Goal: Task Accomplishment & Management: Manage account settings

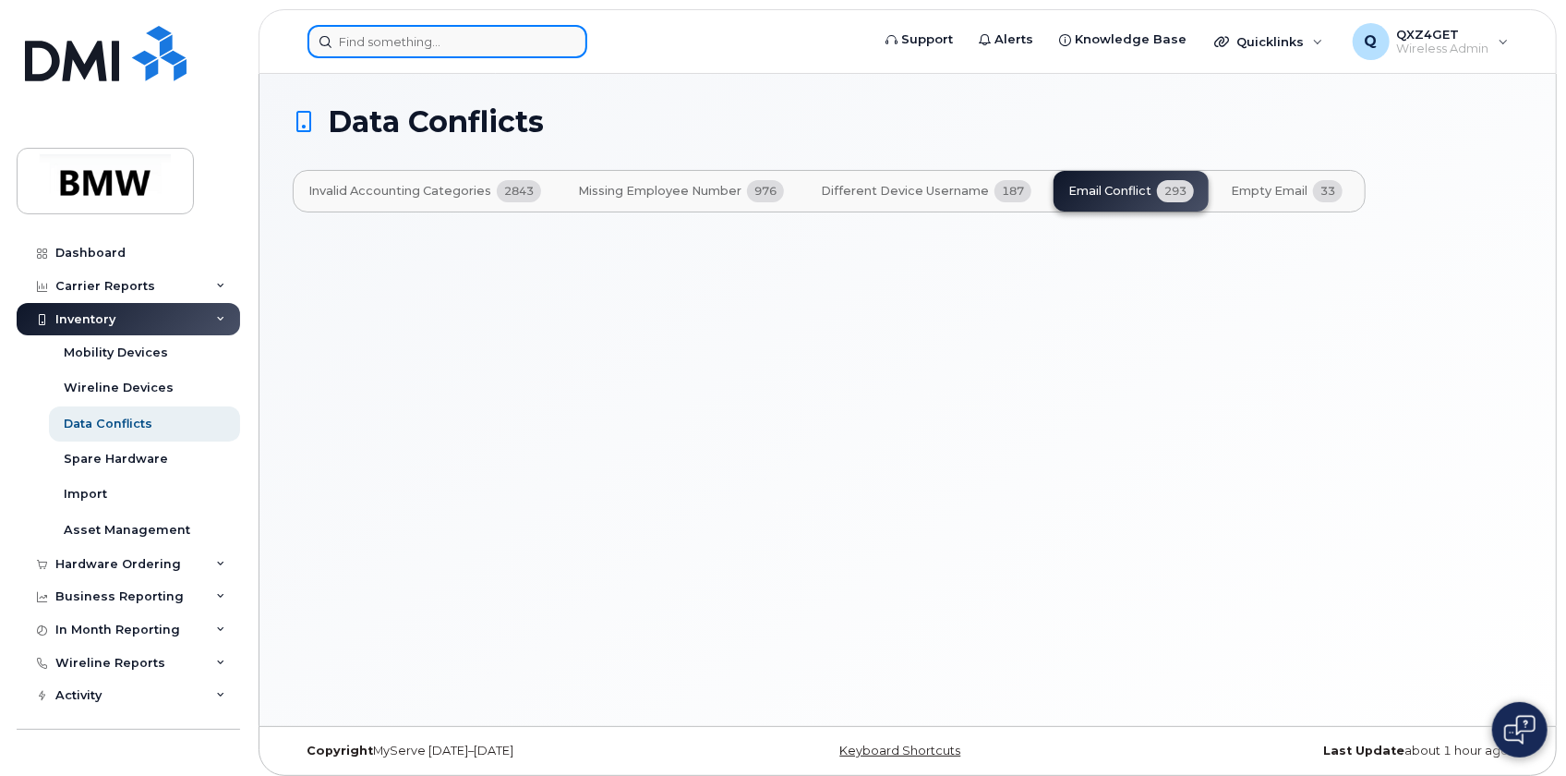
click at [388, 37] on input at bounding box center [447, 41] width 280 height 33
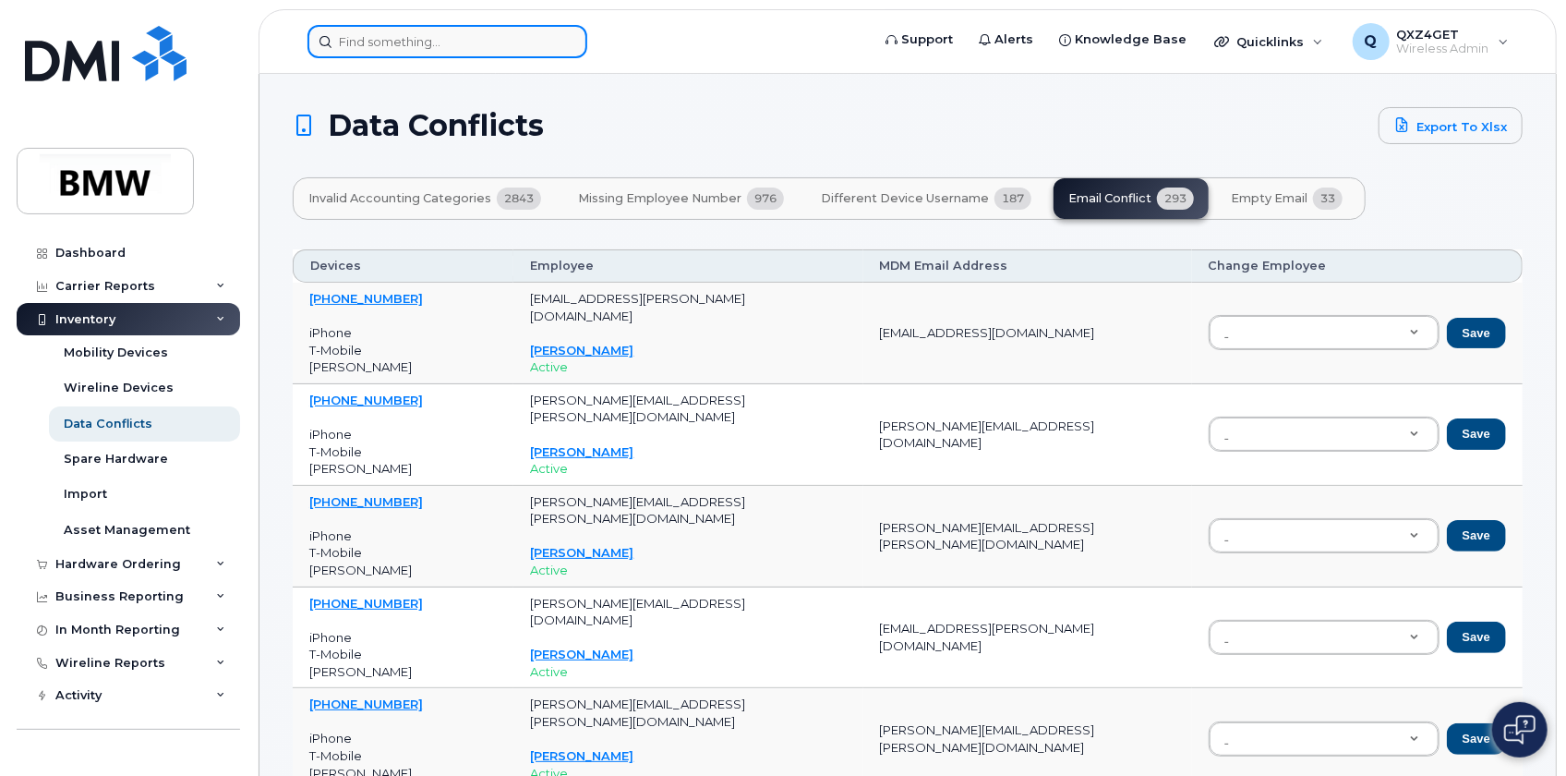
click at [378, 25] on input at bounding box center [447, 41] width 280 height 33
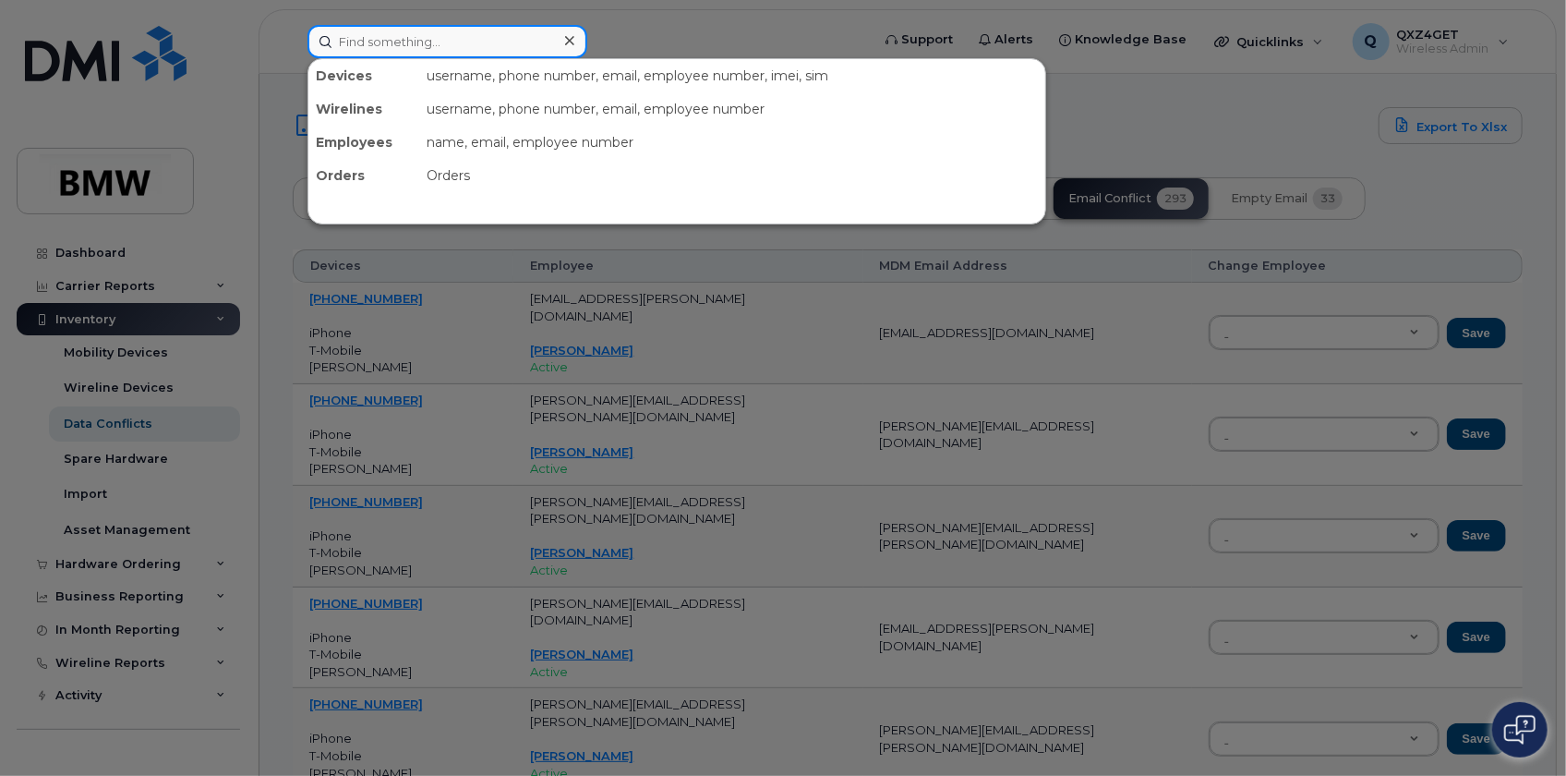
paste input "8642012243"
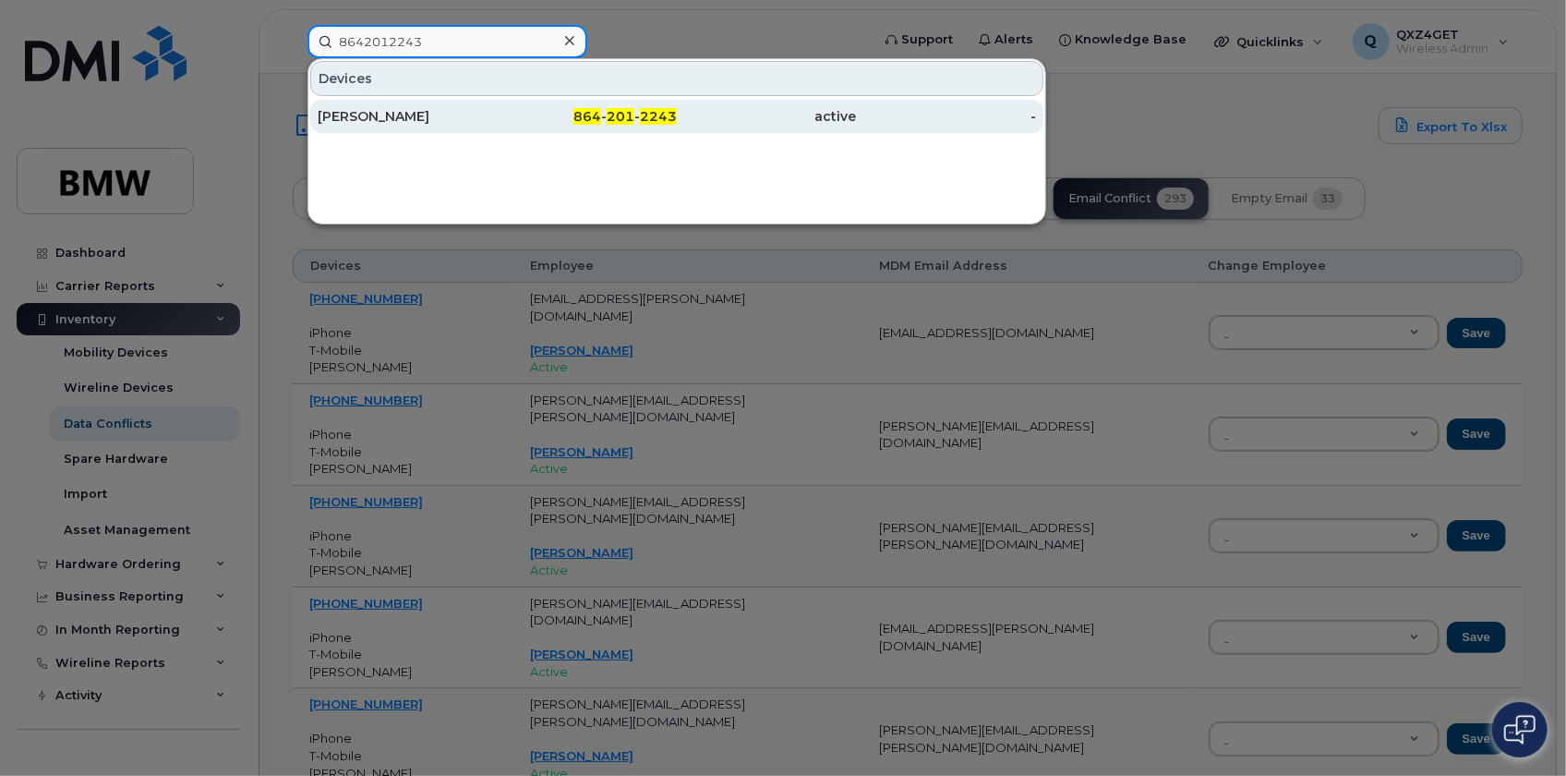
type input "8642012243"
click at [356, 117] on div "Dalton Barrett" at bounding box center [408, 116] width 180 height 18
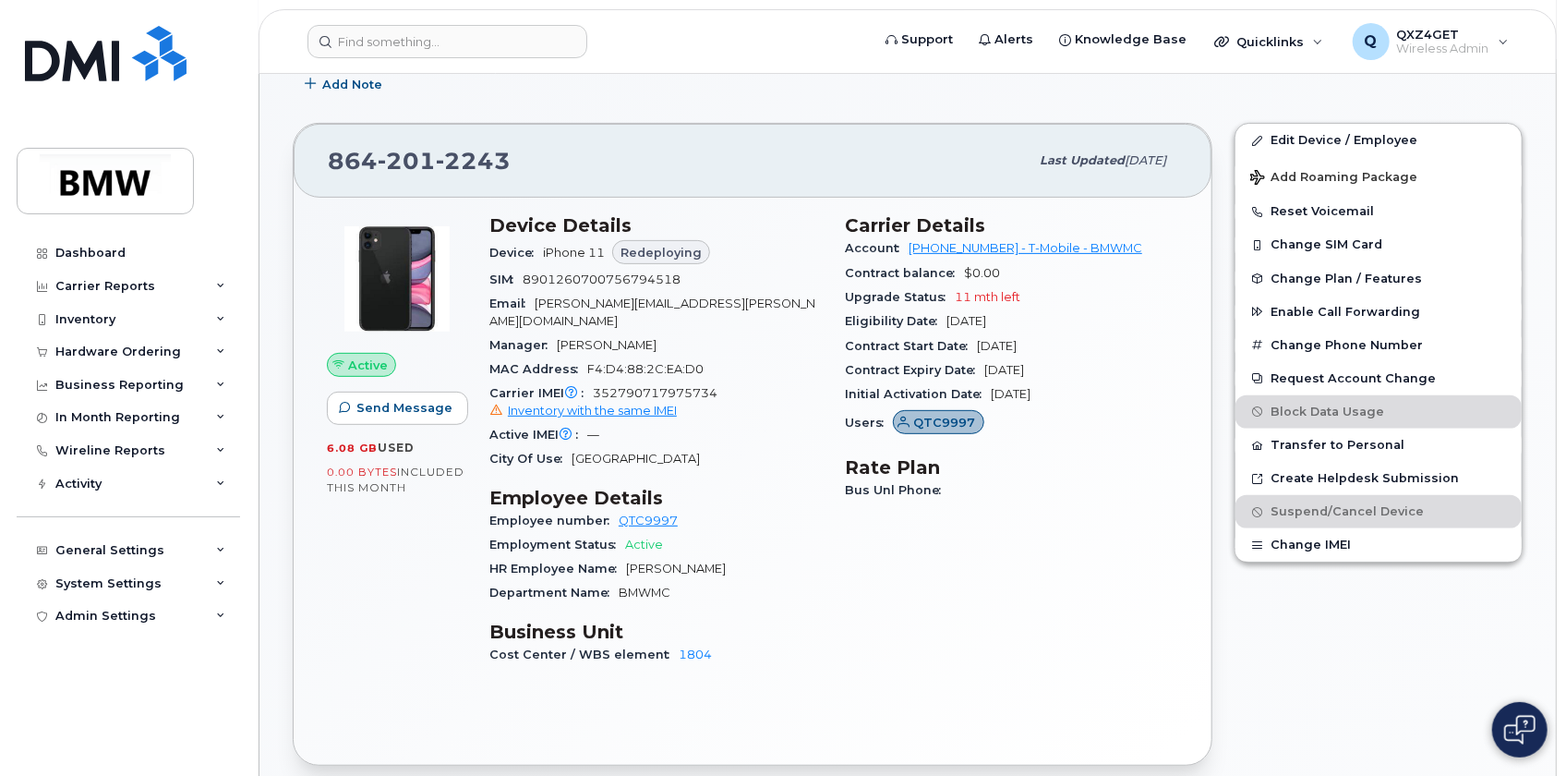
scroll to position [335, 0]
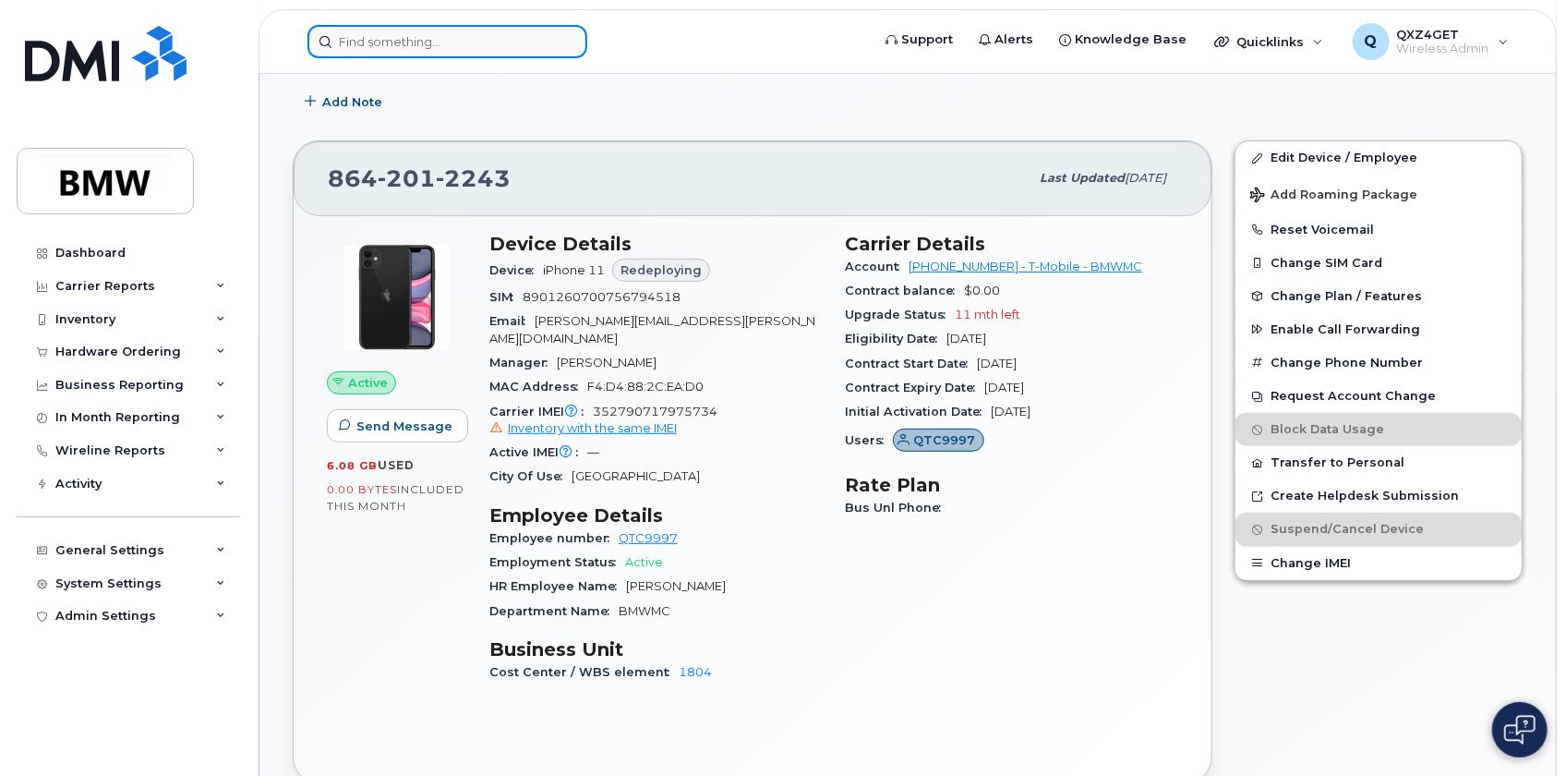
click at [398, 34] on input at bounding box center [447, 41] width 280 height 33
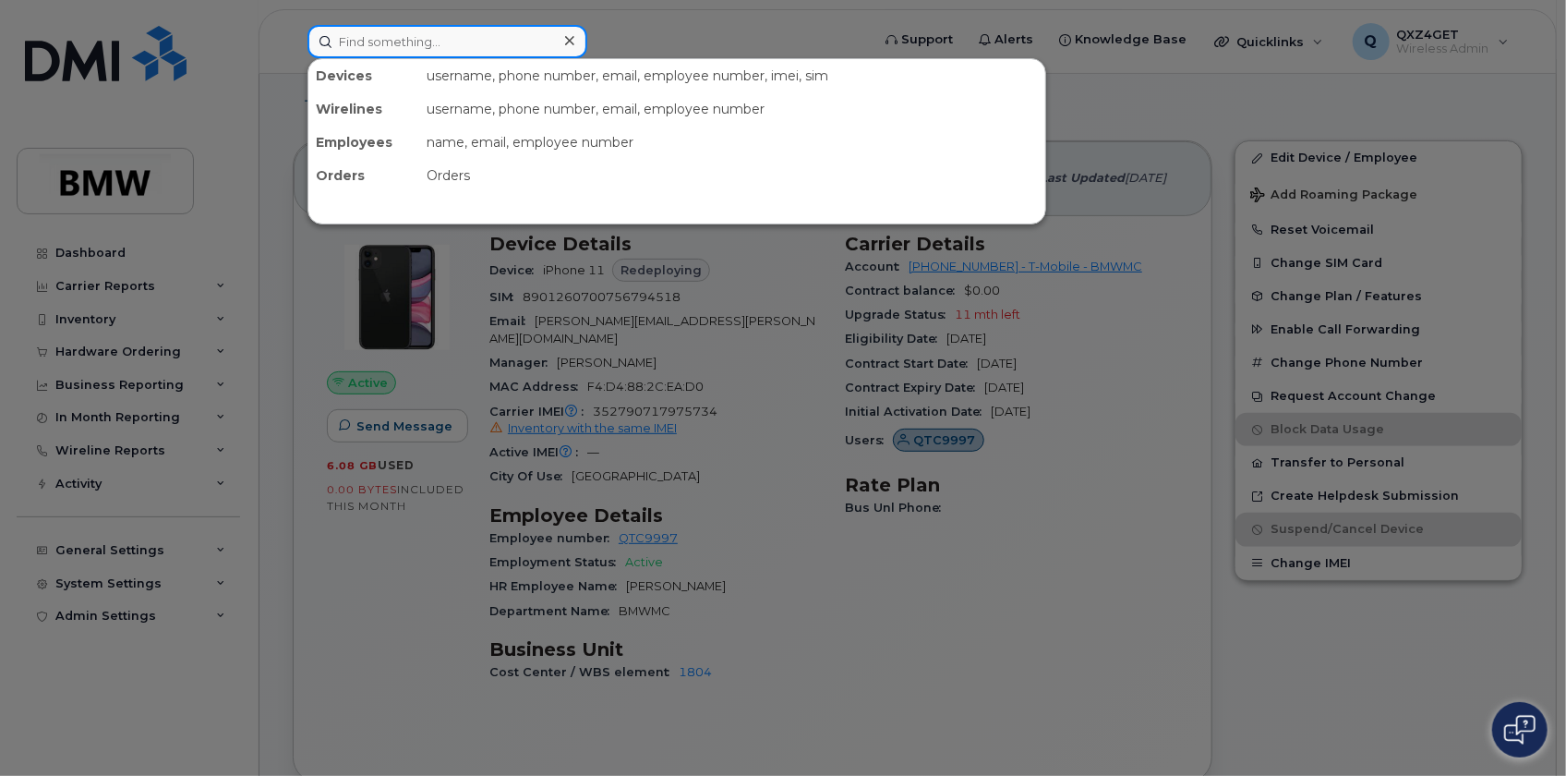
paste input "864) 562-6198"
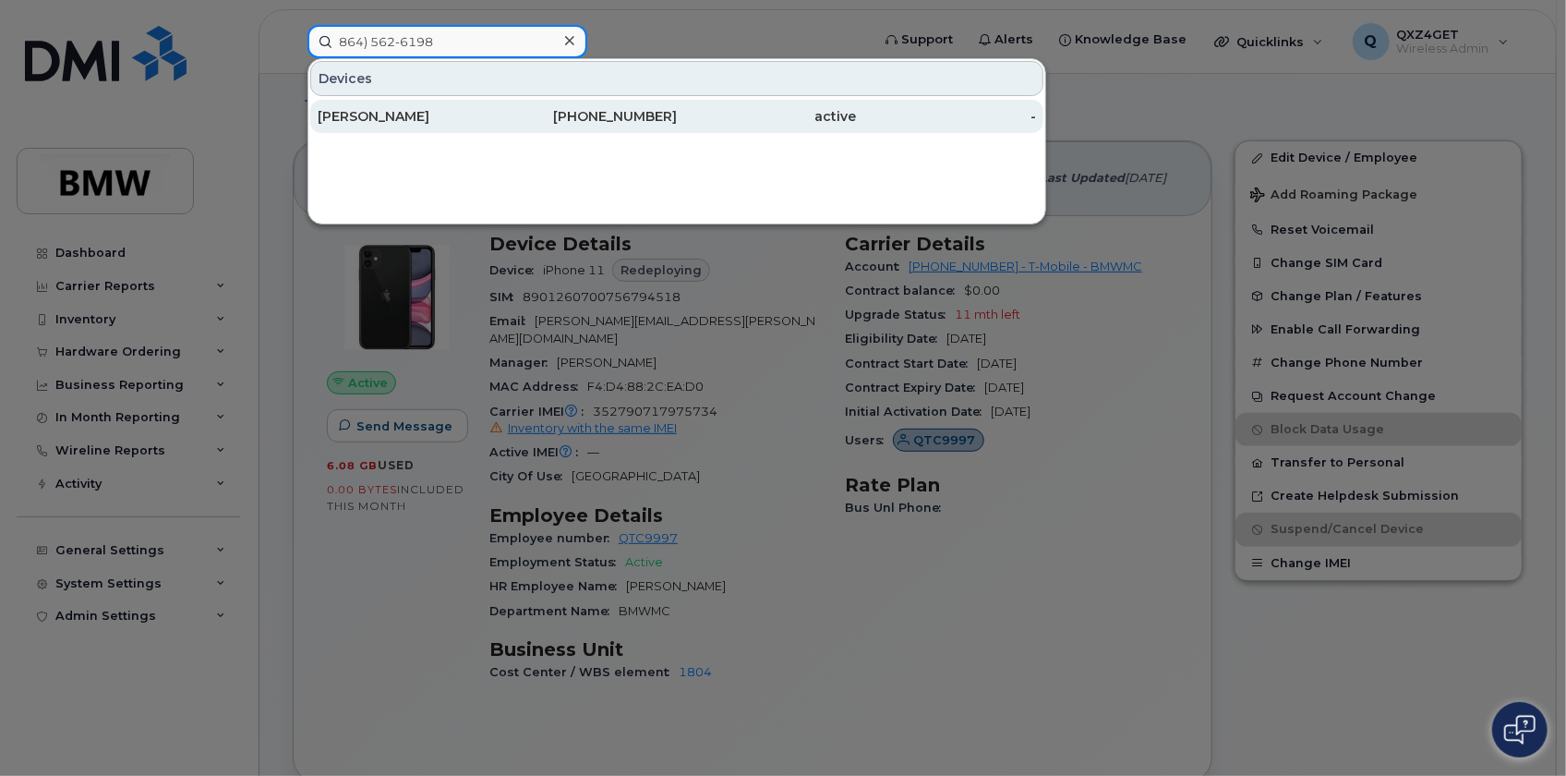
type input "864) 562-6198"
click at [379, 109] on div "Felipe Maalouli Schwantes" at bounding box center [408, 116] width 180 height 18
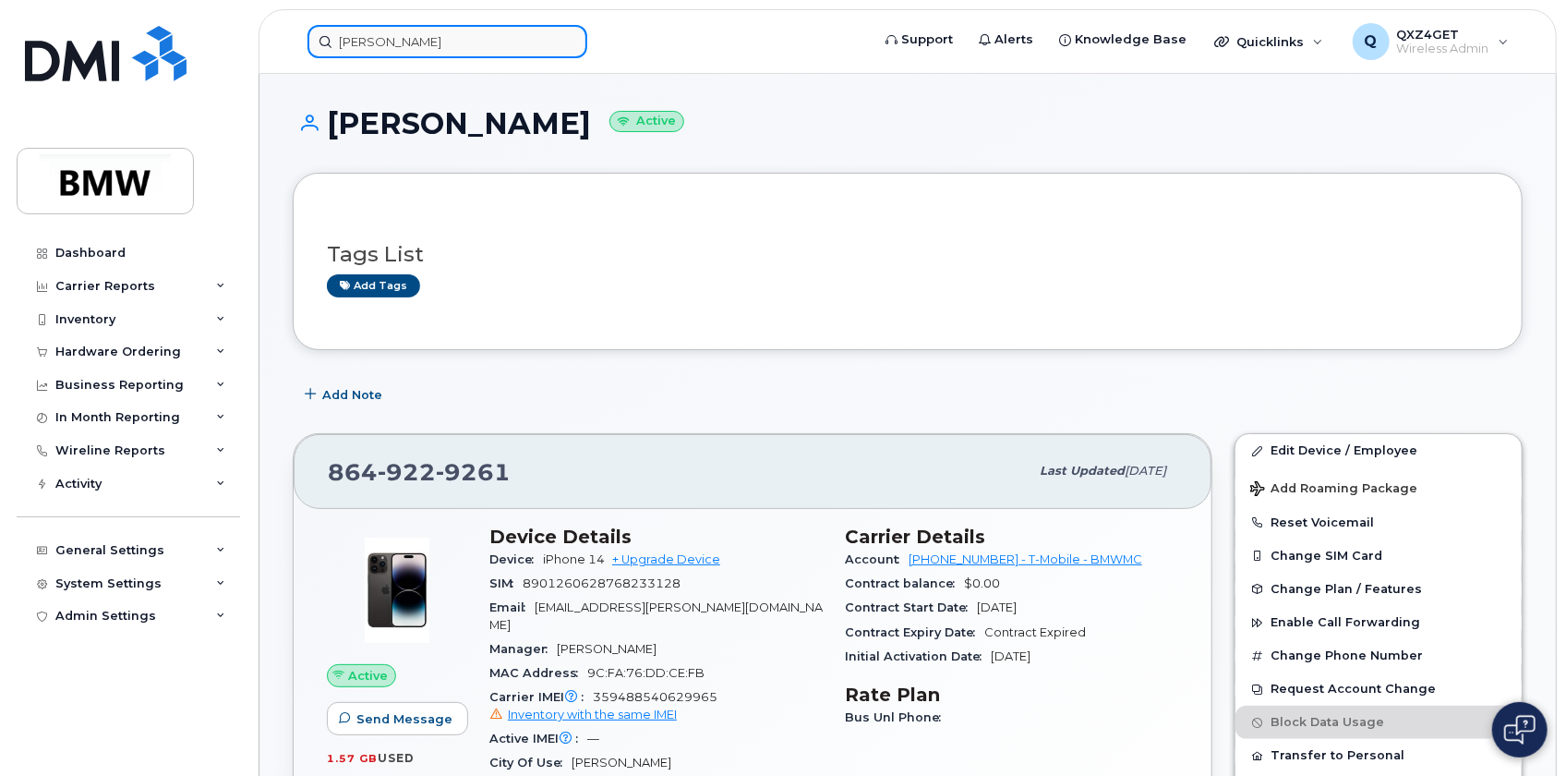
click at [368, 44] on input "adelia" at bounding box center [447, 41] width 280 height 33
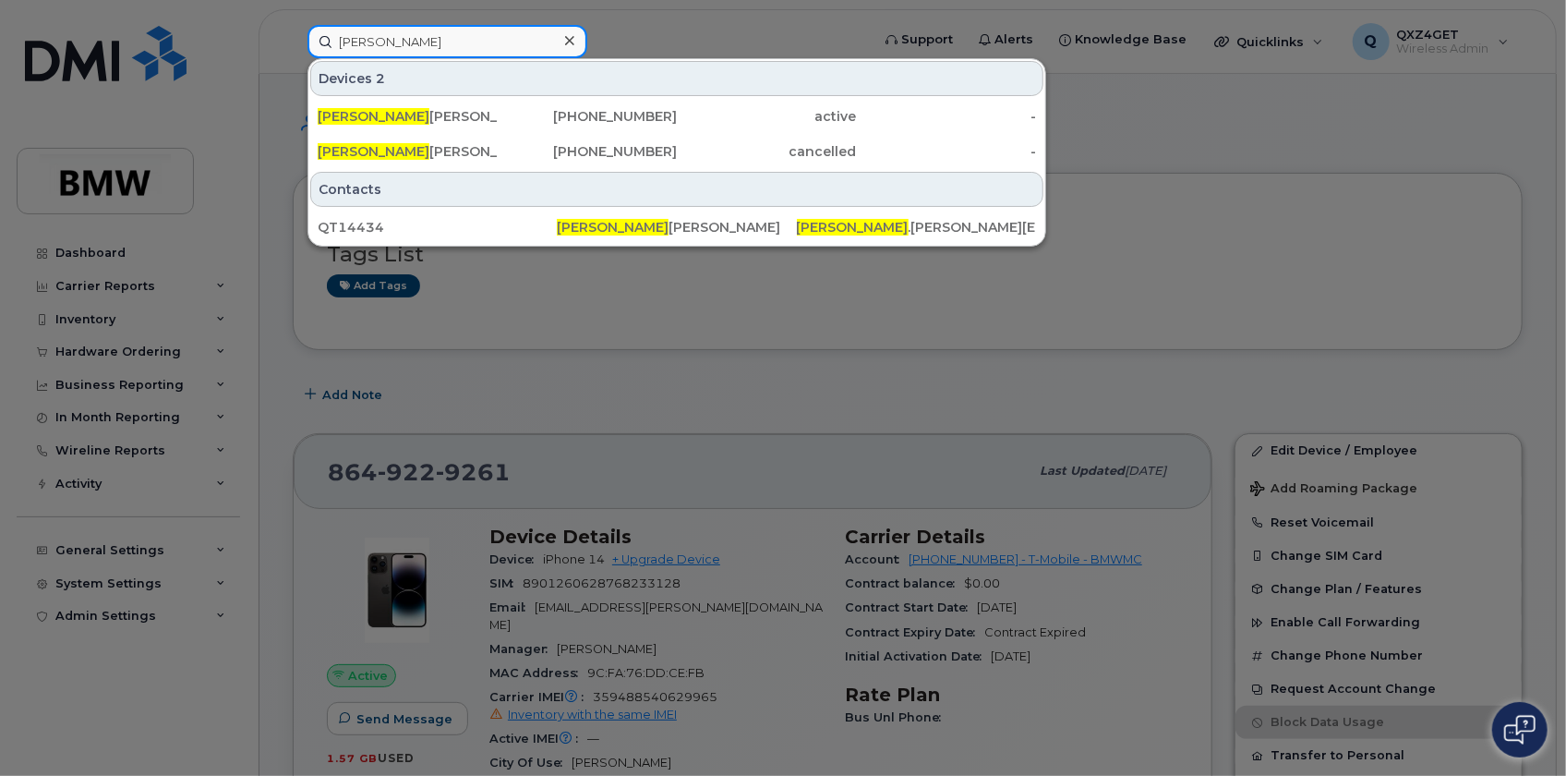
drag, startPoint x: 423, startPoint y: 44, endPoint x: 199, endPoint y: 52, distance: 223.6
click at [293, 52] on div "adelia Devices 2 Adelia Hodge 864-901-0367 active - Adelia Hodge 864-354-7883 c…" at bounding box center [583, 41] width 580 height 33
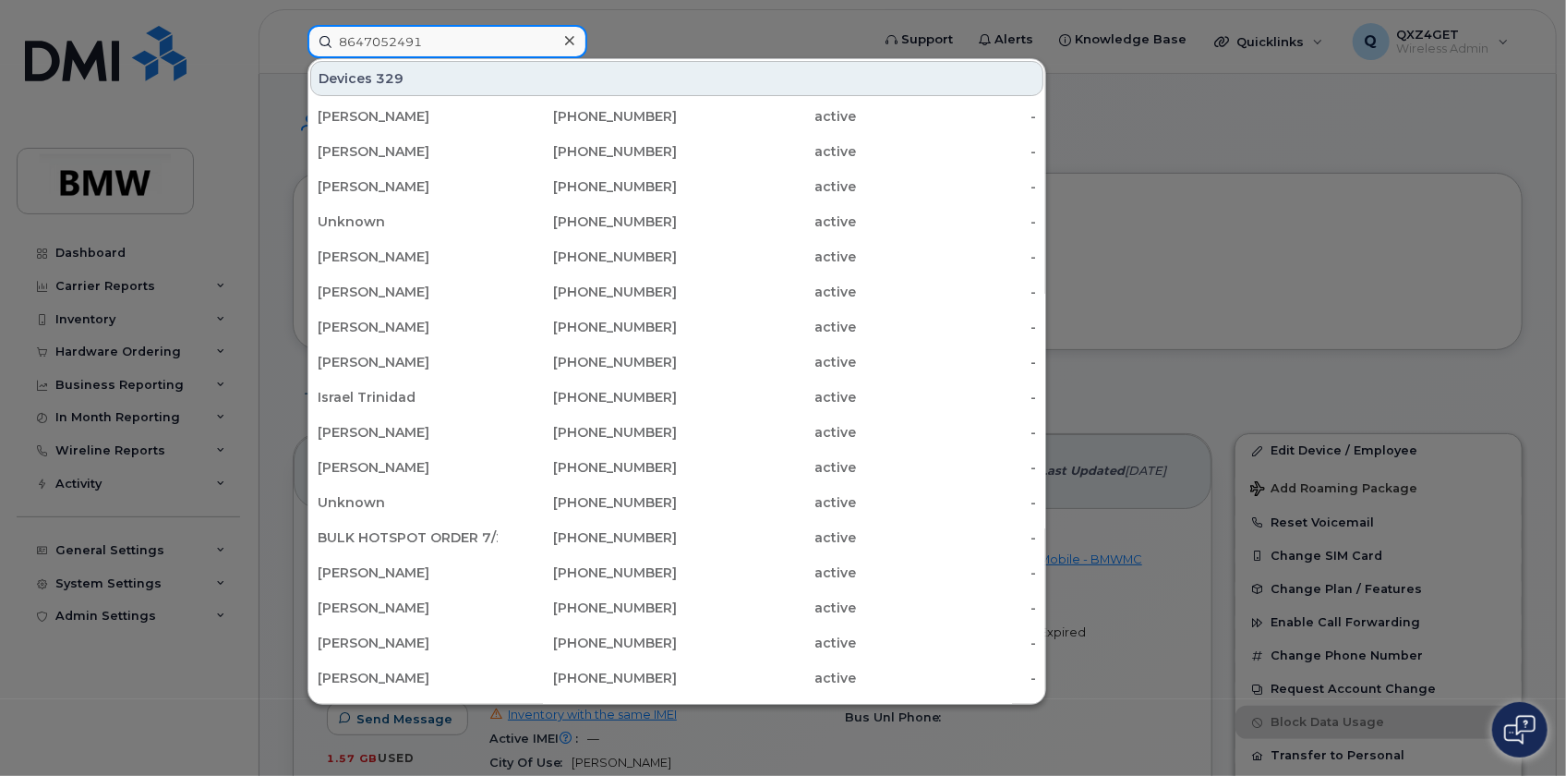
type input "8647052491"
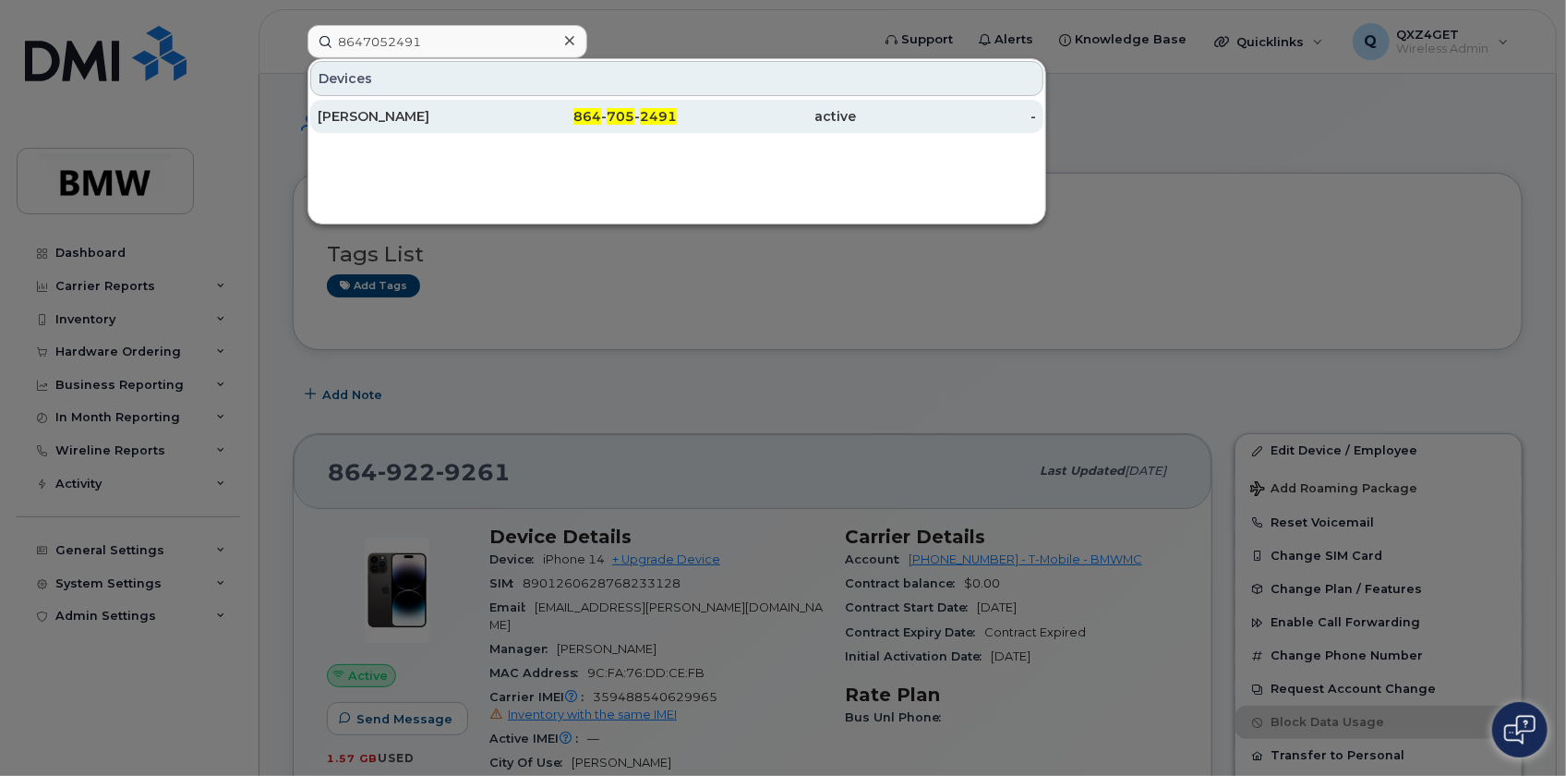
click at [393, 114] on div "[PERSON_NAME]" at bounding box center [408, 116] width 180 height 18
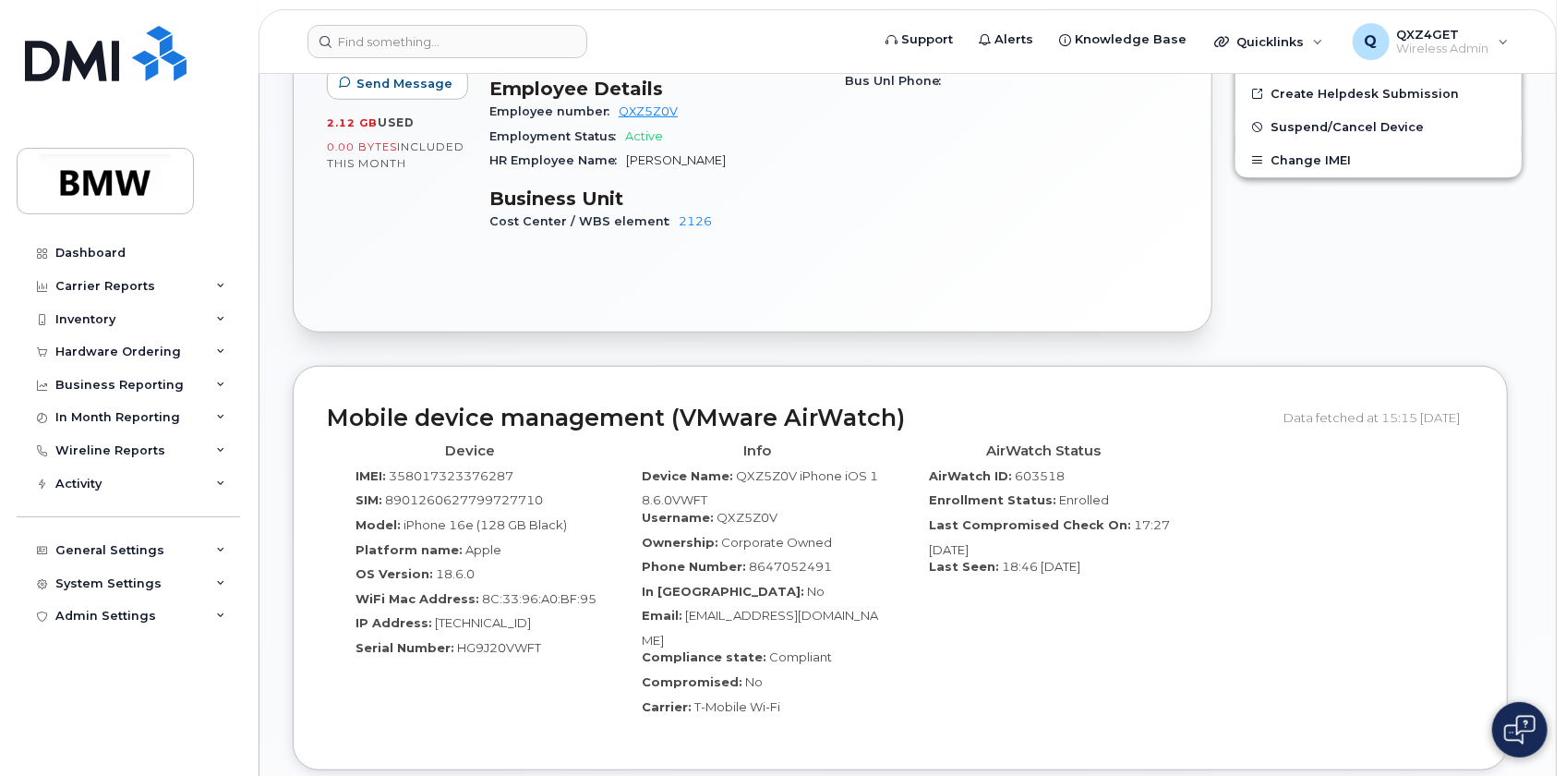
scroll to position [739, 0]
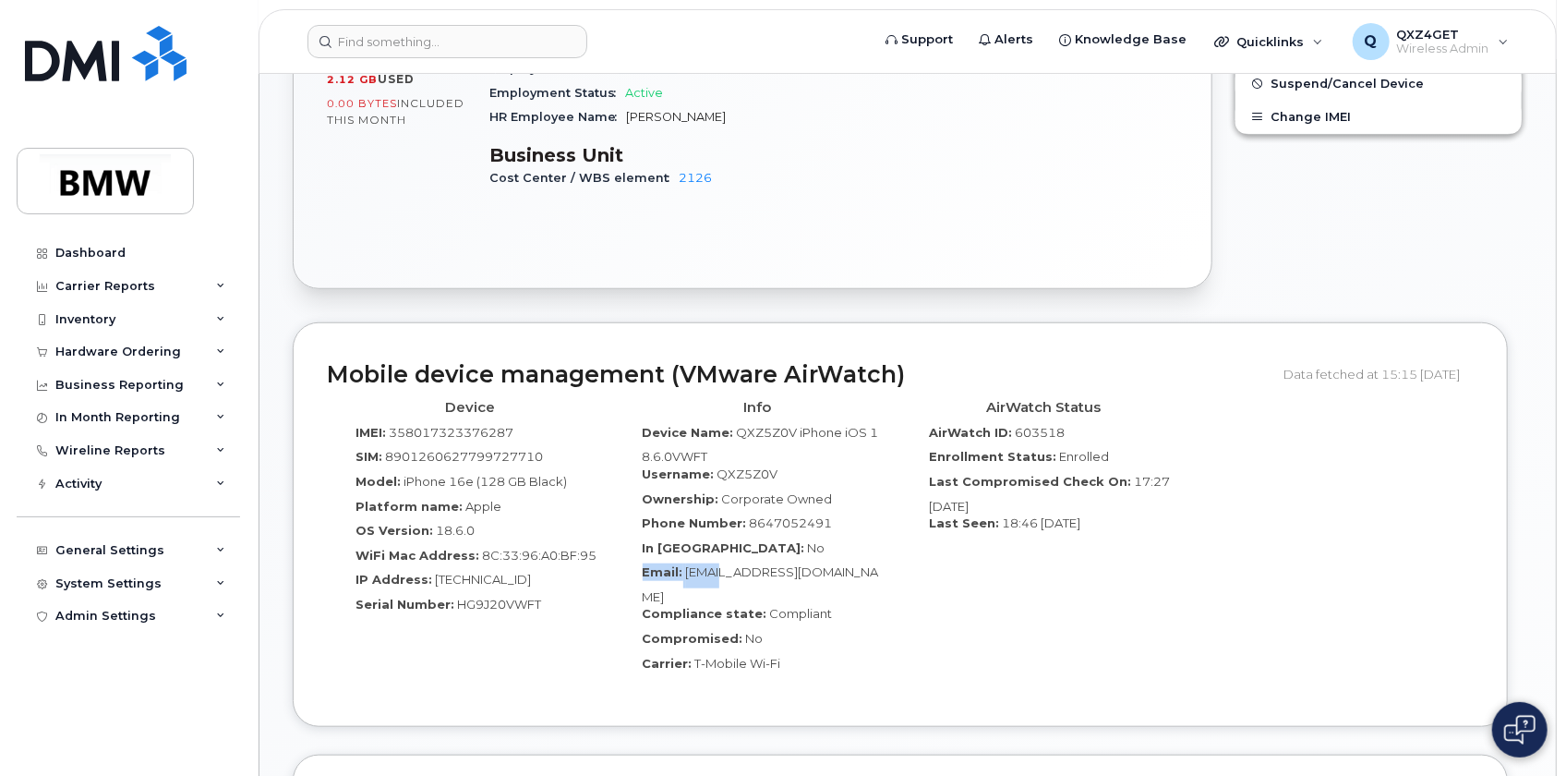
drag, startPoint x: 895, startPoint y: 544, endPoint x: 719, endPoint y: 550, distance: 175.6
click at [719, 550] on div "Info Device Name: QXZ5Z0V iPhone iOS 18.6.0VWFT Username: QXZ5Z0V Ownership: Co…" at bounding box center [757, 542] width 287 height 301
click at [933, 561] on div "AirWatch Status AirWatch ID: 603518 Enrollment Status: Enrolled Last Compromise…" at bounding box center [1043, 542] width 287 height 301
drag, startPoint x: 685, startPoint y: 548, endPoint x: 742, endPoint y: 572, distance: 62.1
click at [742, 572] on div "Email: Alexander.SA.Sachs@bmwmcext.com" at bounding box center [757, 584] width 259 height 42
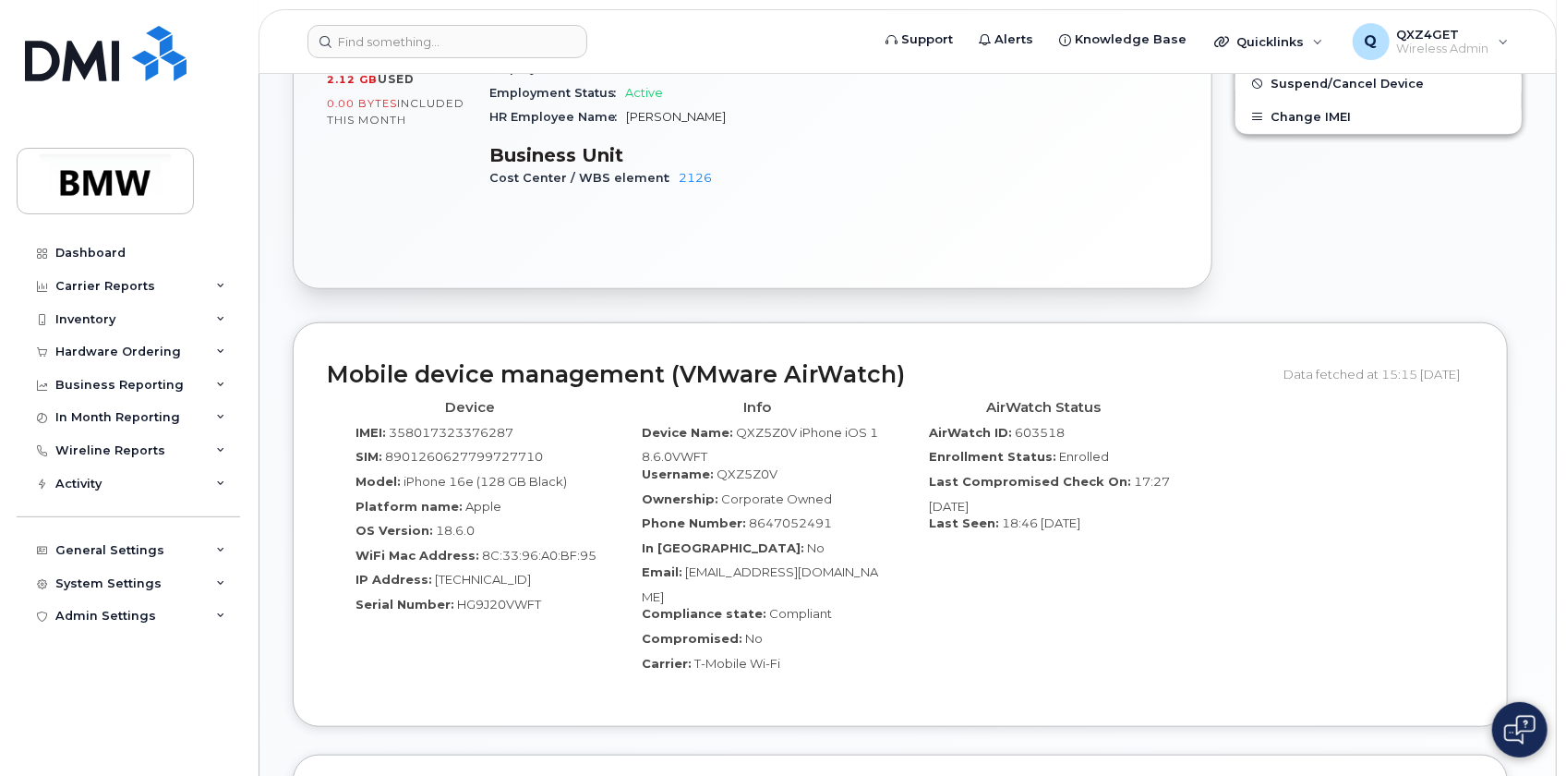
copy span "[EMAIL_ADDRESS][DOMAIN_NAME]"
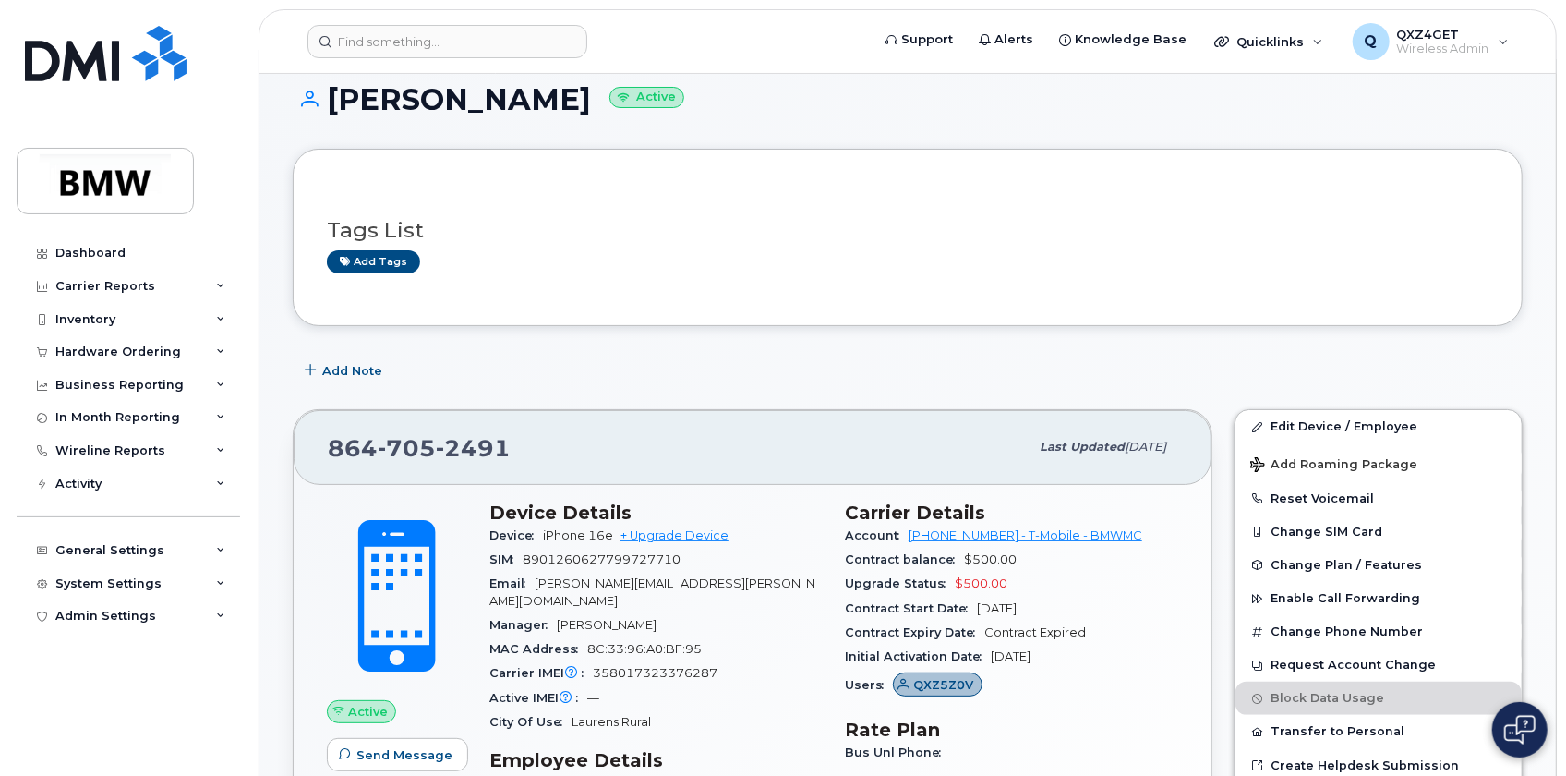
scroll to position [0, 0]
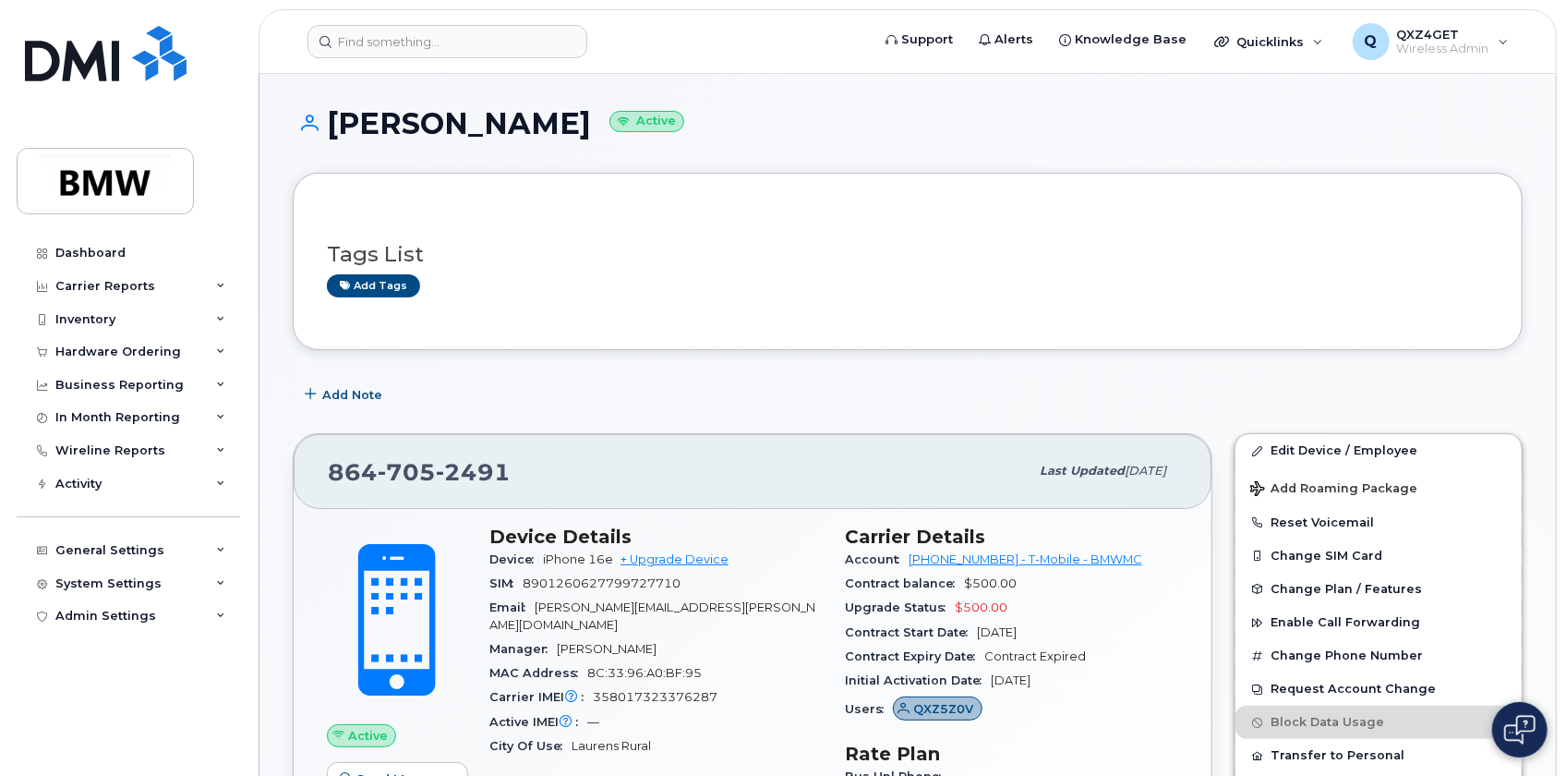
click at [1304, 429] on div "Edit Device / Employee Add Roaming Package Reset Voicemail Change SIM Card Chan…" at bounding box center [1378, 730] width 310 height 617
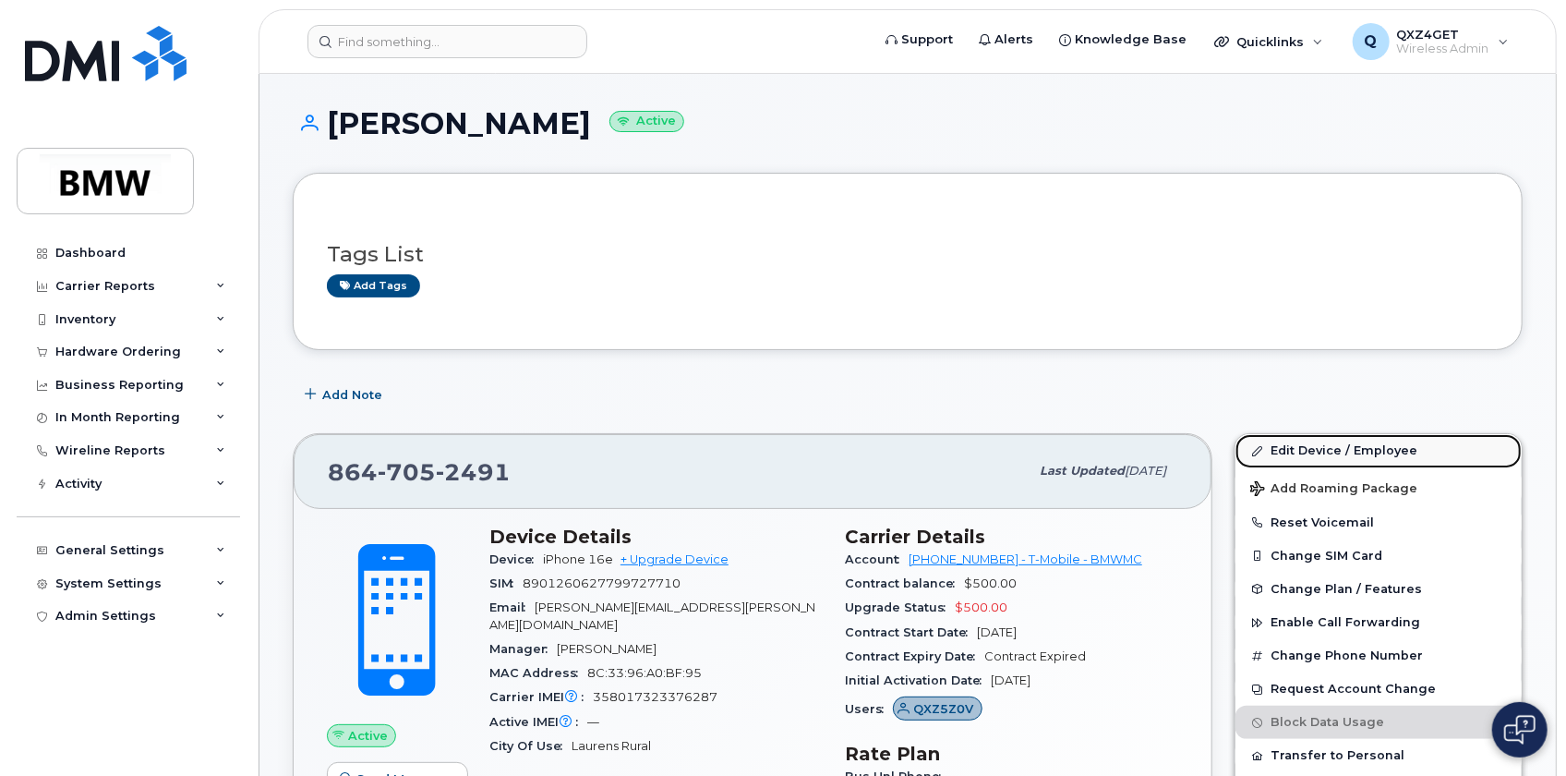
click at [1308, 447] on link "Edit Device / Employee" at bounding box center [1378, 450] width 286 height 33
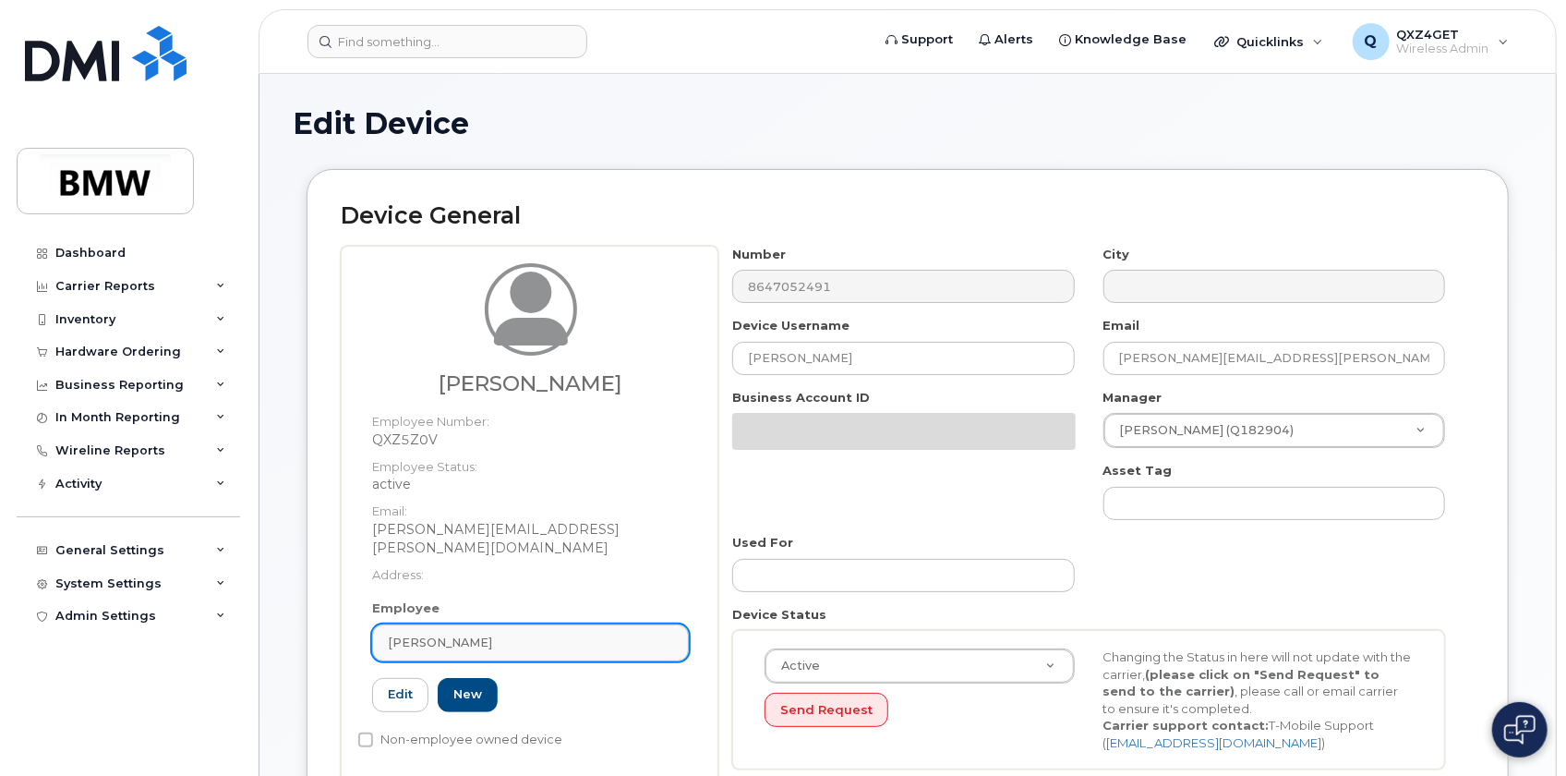
drag, startPoint x: 500, startPoint y: 614, endPoint x: 500, endPoint y: 626, distance: 12.0
click at [500, 624] on link "[PERSON_NAME]" at bounding box center [530, 642] width 317 height 37
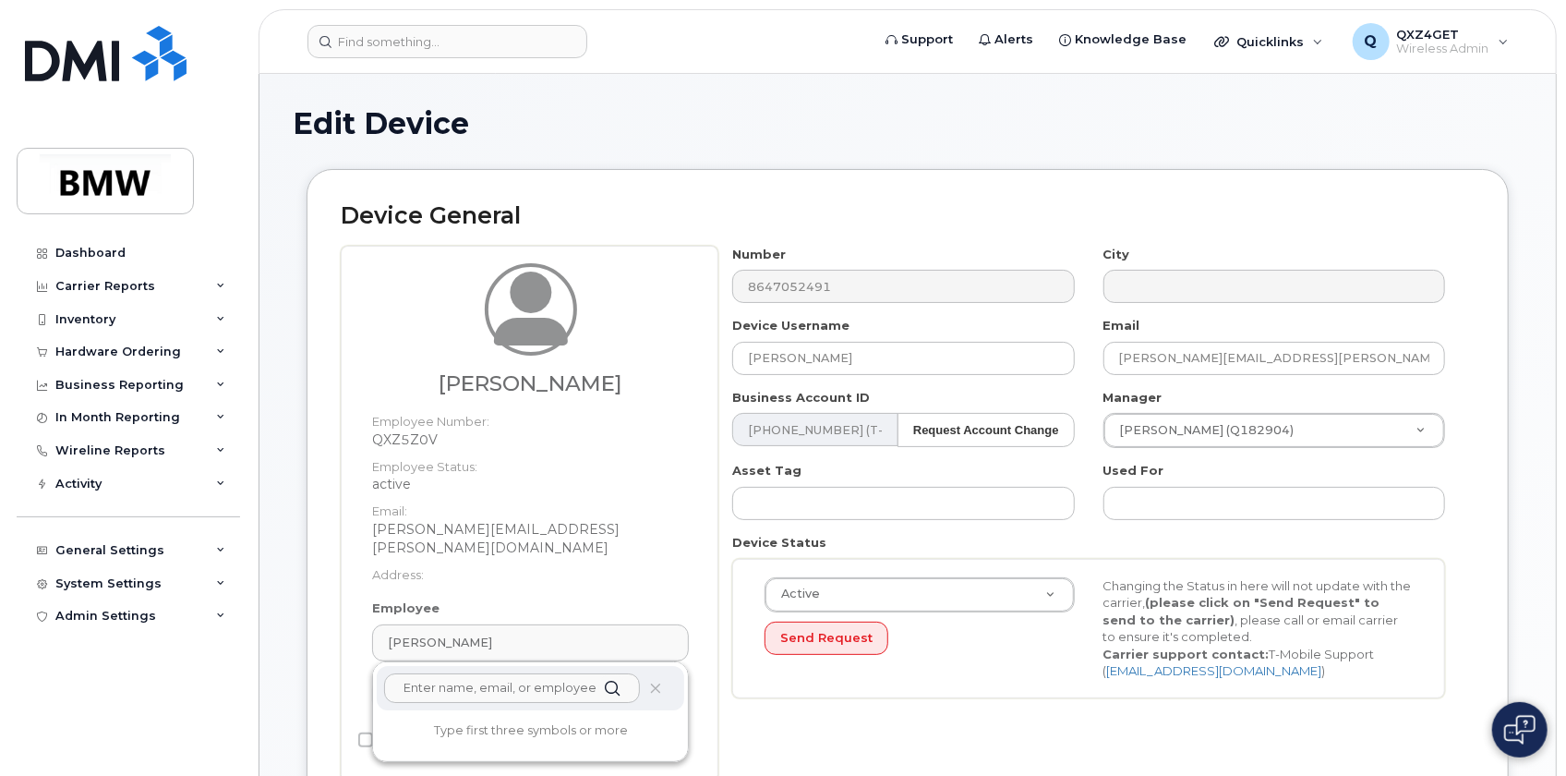
paste input "[EMAIL_ADDRESS][DOMAIN_NAME]"
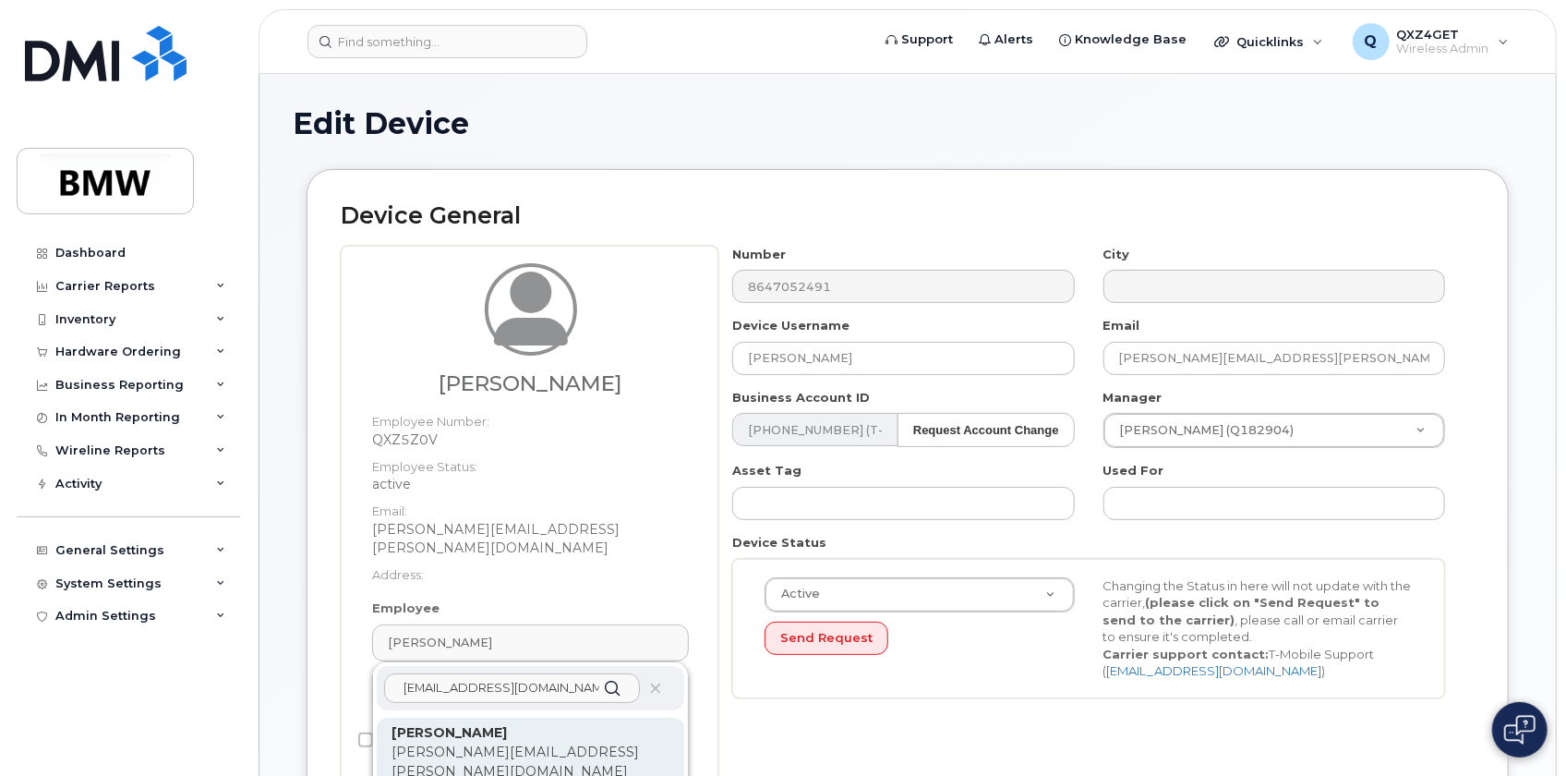
type input "[EMAIL_ADDRESS][DOMAIN_NAME]"
click at [467, 723] on p "[PERSON_NAME]" at bounding box center [531, 732] width 278 height 19
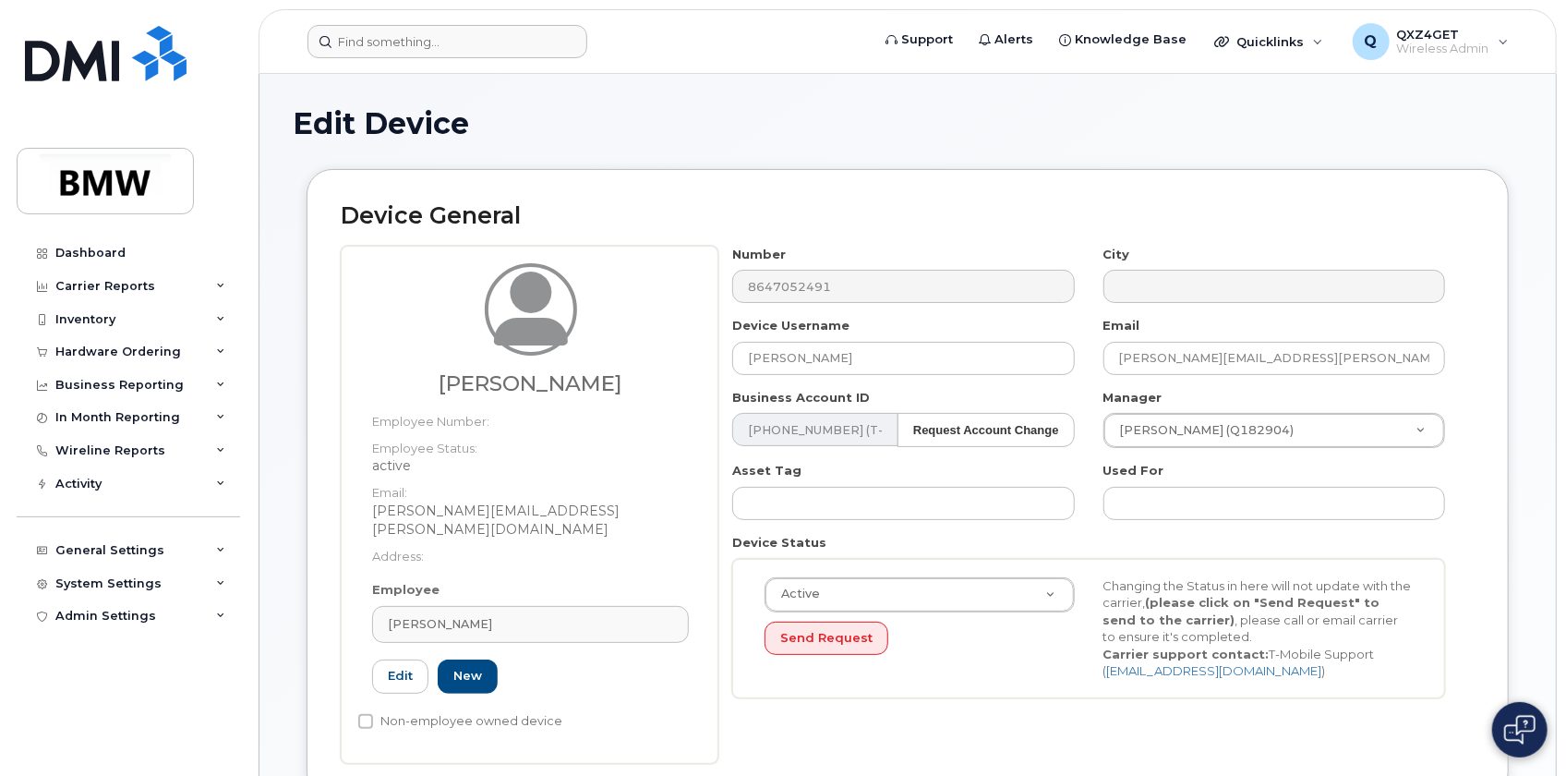
type input "Alexander Sachs"
type input "14966688"
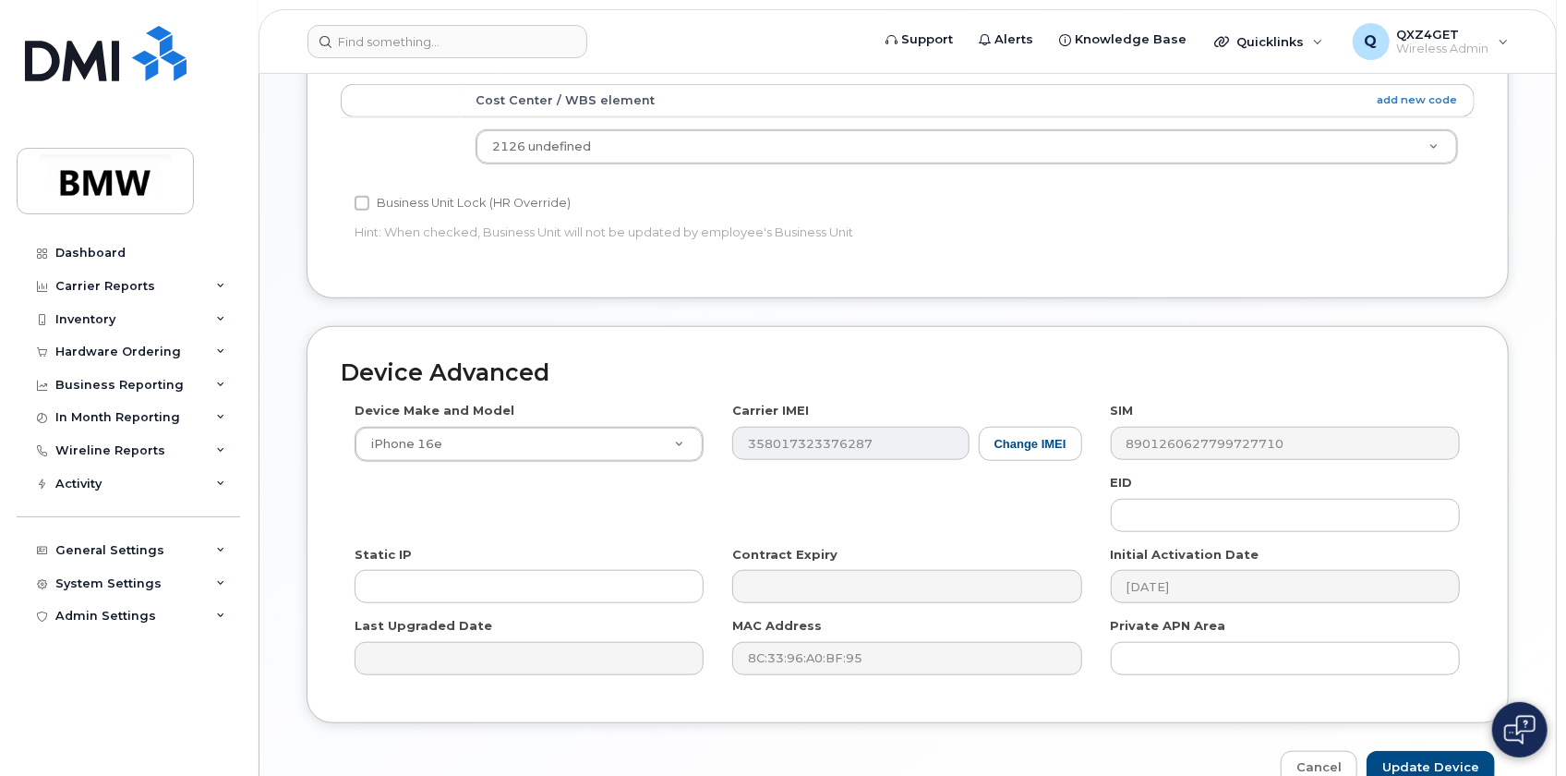
scroll to position [898, 0]
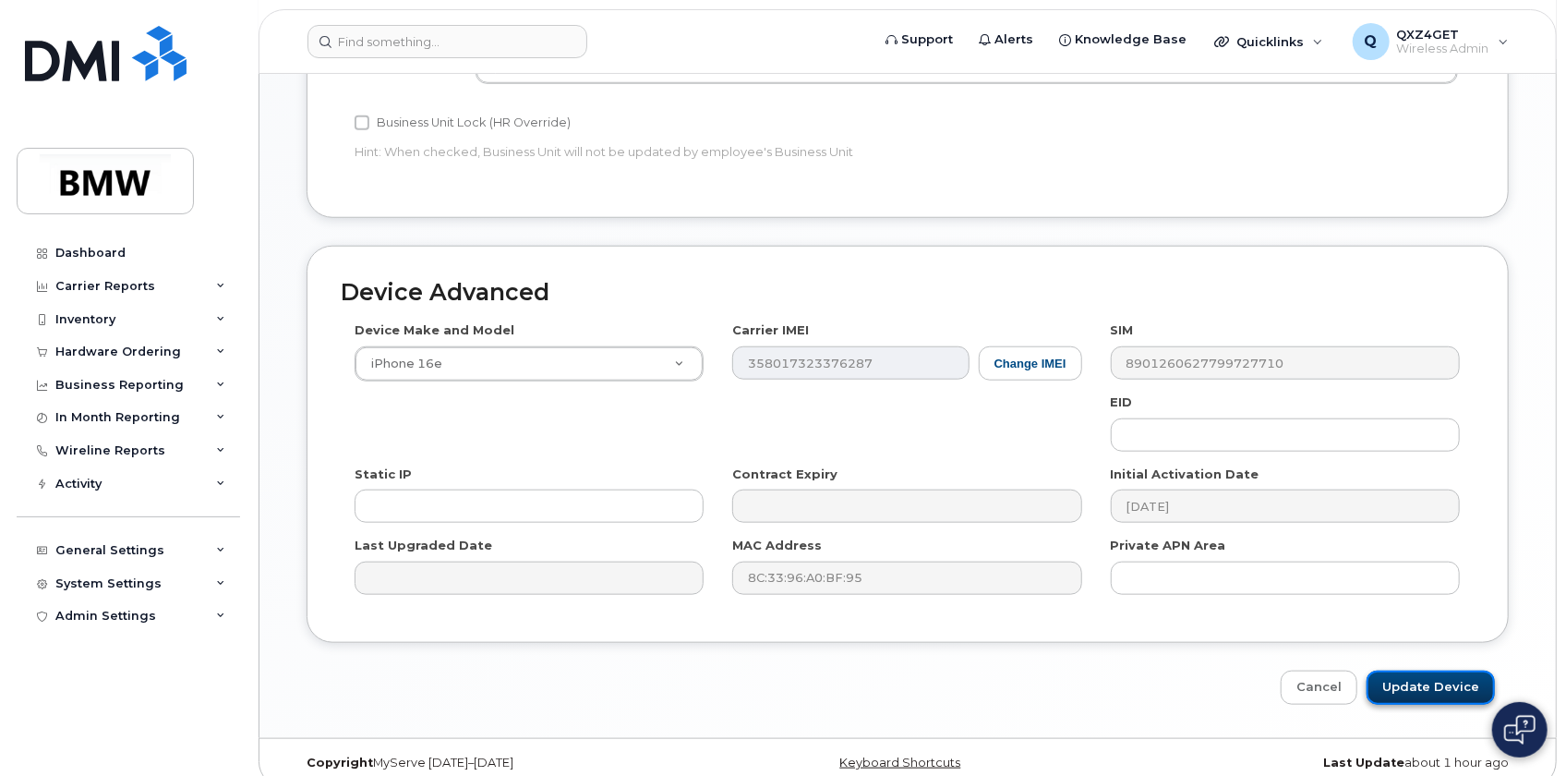
click at [1470, 670] on input "Update Device" at bounding box center [1431, 687] width 128 height 34
type input "Saving..."
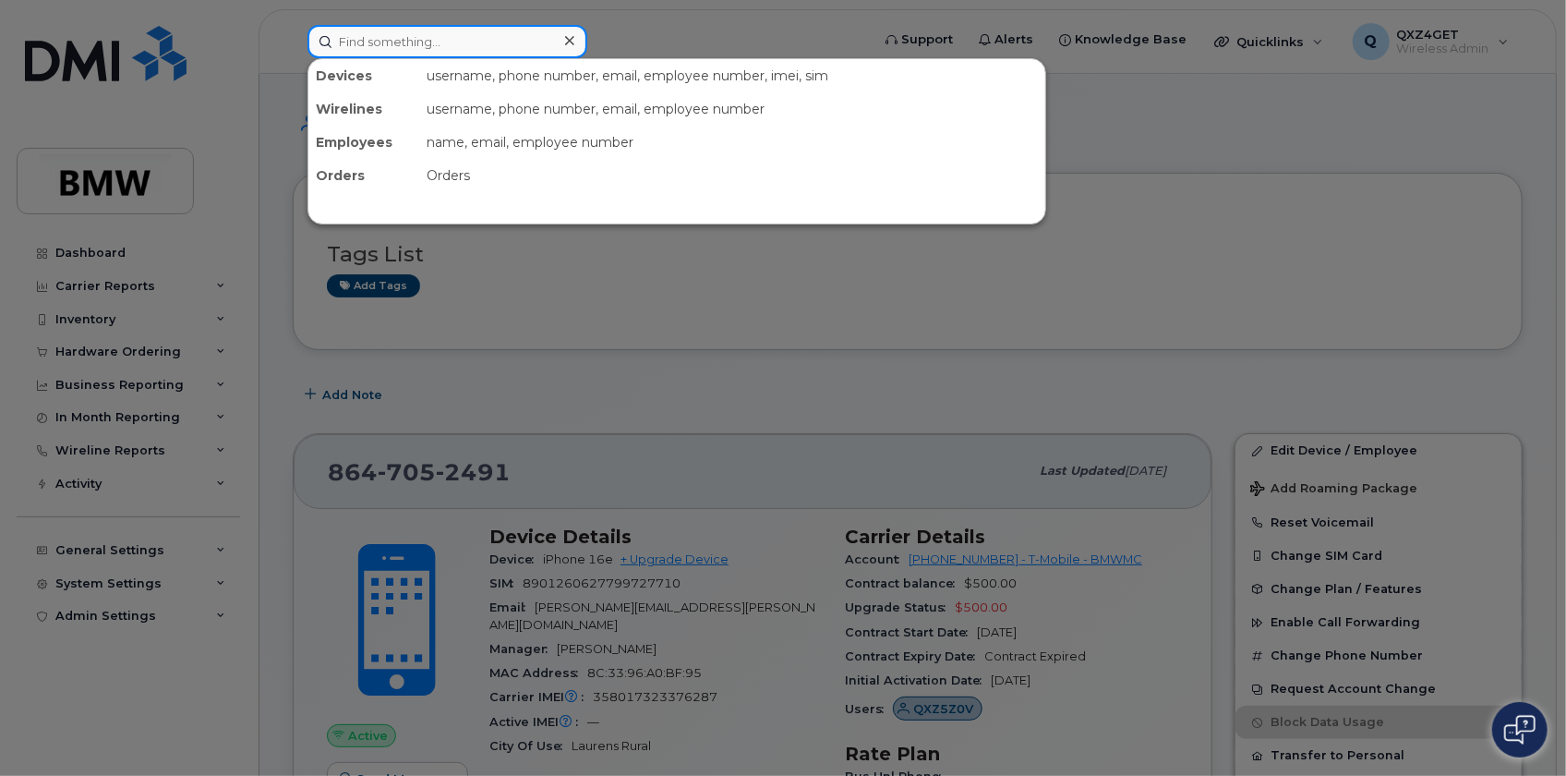
click at [370, 40] on input at bounding box center [447, 41] width 280 height 33
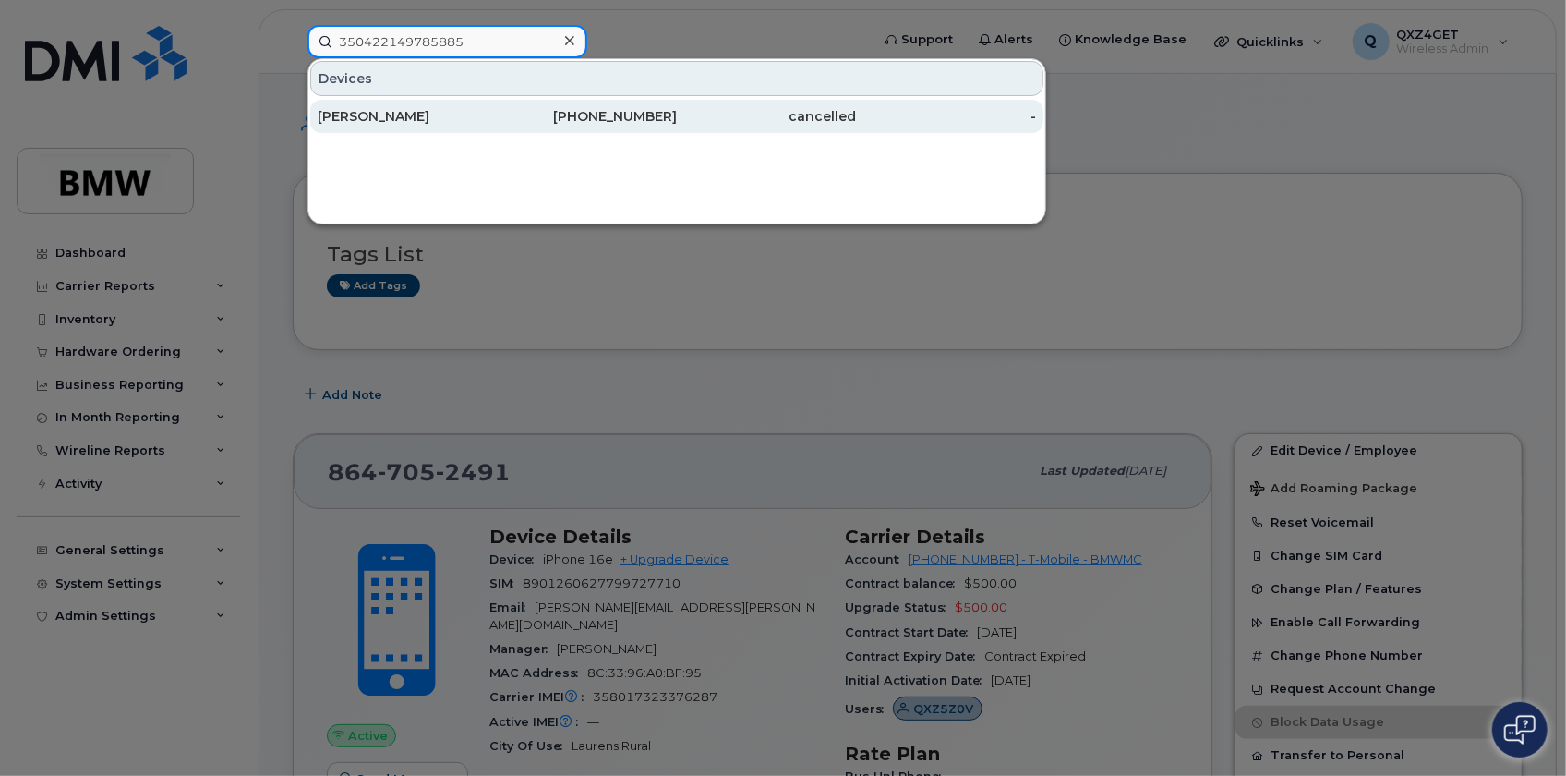
type input "350422149785885"
click at [396, 114] on div "[PERSON_NAME]" at bounding box center [408, 116] width 180 height 18
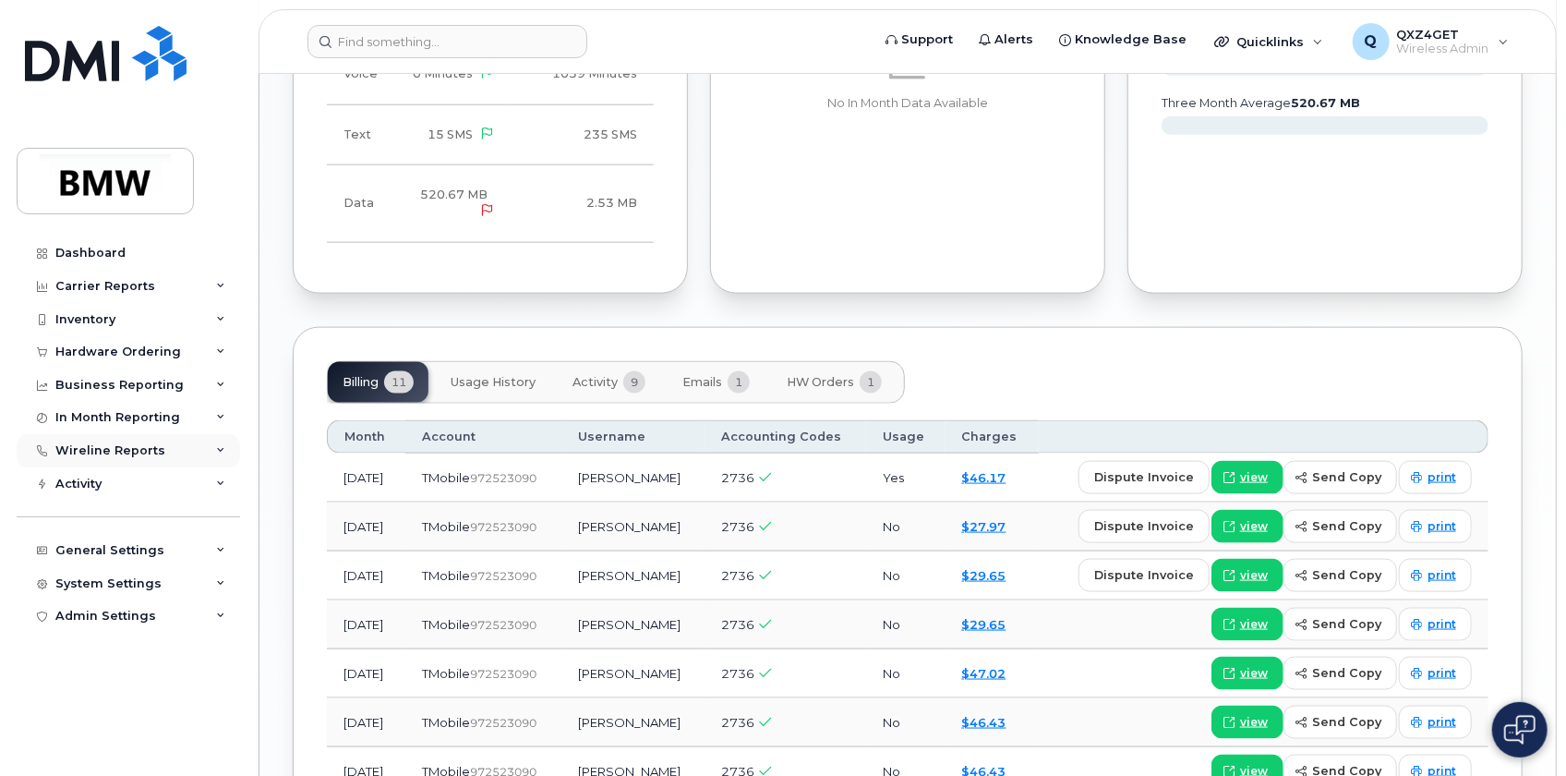
scroll to position [1308, 0]
